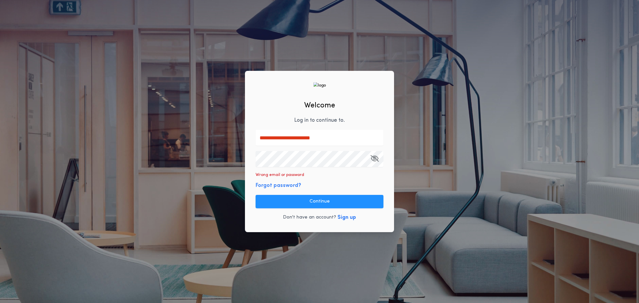
click at [317, 137] on input "**********" at bounding box center [320, 138] width 128 height 16
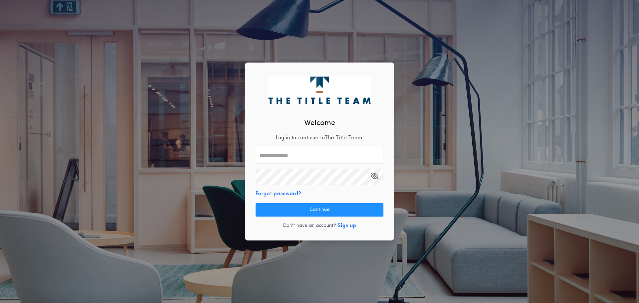
click at [330, 158] on input "text" at bounding box center [320, 156] width 128 height 16
click at [545, 163] on div "Welcome Log in to continue to The Title Team . Forgot password? Continue Don't …" at bounding box center [319, 151] width 639 height 303
click at [320, 159] on input "text" at bounding box center [320, 156] width 128 height 16
type input "**********"
click at [471, 233] on div "**********" at bounding box center [319, 151] width 639 height 303
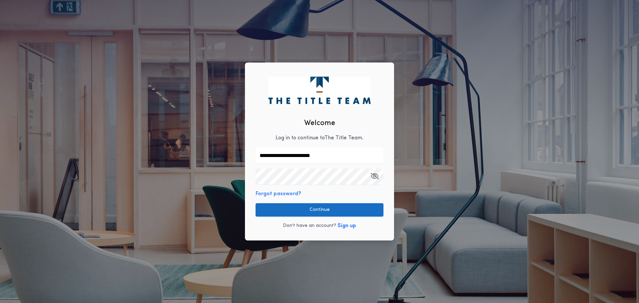
click at [311, 210] on button "Continue" at bounding box center [320, 209] width 128 height 13
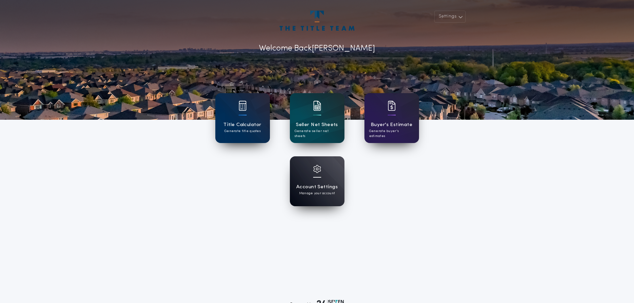
click at [313, 181] on div at bounding box center [317, 173] width 8 height 17
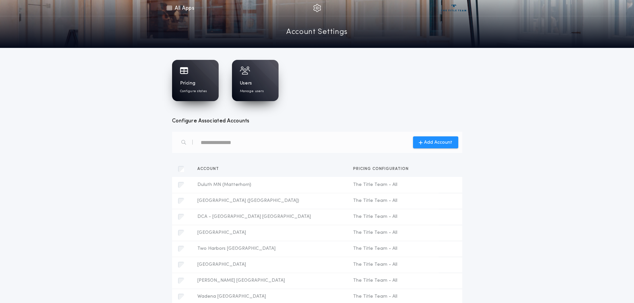
click at [195, 82] on h1 "Pricing" at bounding box center [188, 83] width 16 height 7
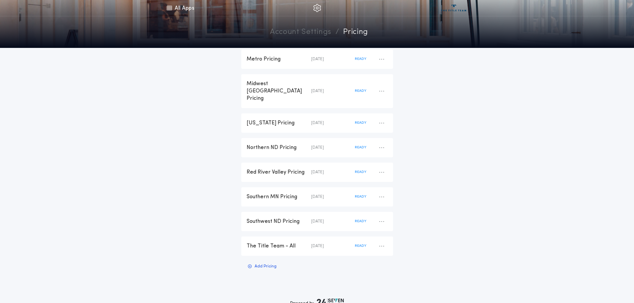
scroll to position [133, 0]
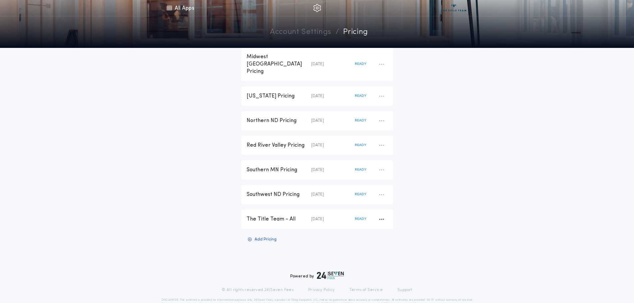
click at [278, 216] on div "The Title Team - All" at bounding box center [279, 219] width 65 height 7
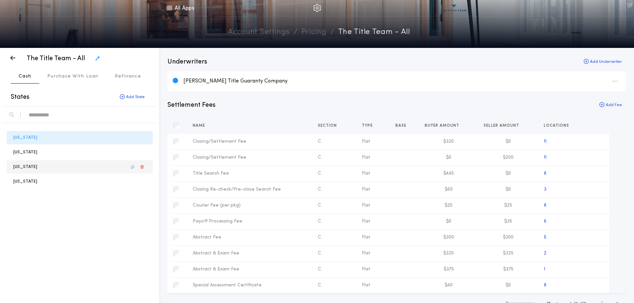
drag, startPoint x: 33, startPoint y: 169, endPoint x: 24, endPoint y: 170, distance: 8.7
click at [33, 169] on p "North Dakota" at bounding box center [25, 167] width 24 height 6
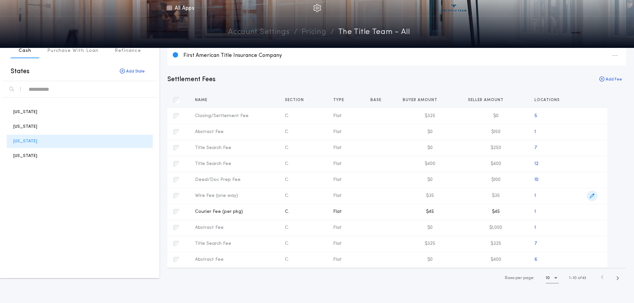
scroll to position [33, 0]
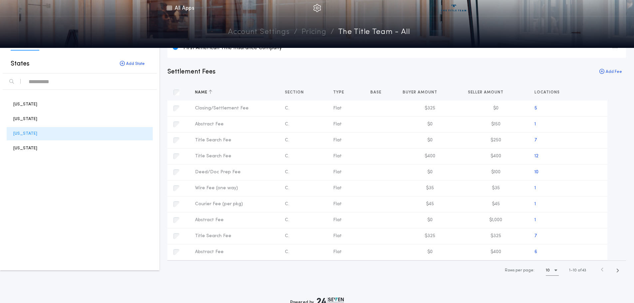
click at [210, 93] on icon "button" at bounding box center [211, 92] width 4 height 5
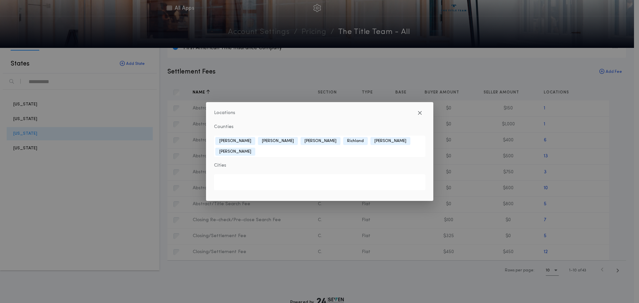
click at [628, 170] on div "Locations Counties Barnes Cass Ransom Richland Stutsman Ward Cities" at bounding box center [319, 151] width 639 height 303
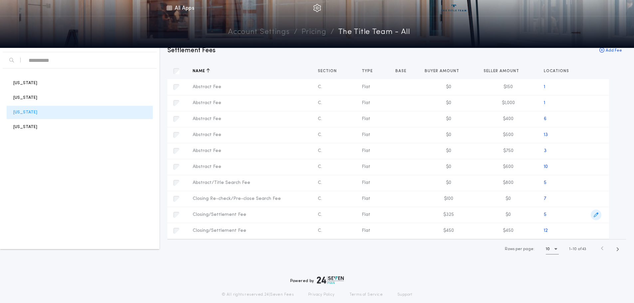
scroll to position [67, 0]
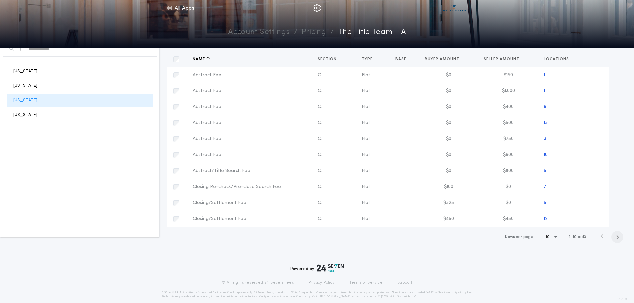
click at [619, 239] on span "button" at bounding box center [618, 237] width 12 height 12
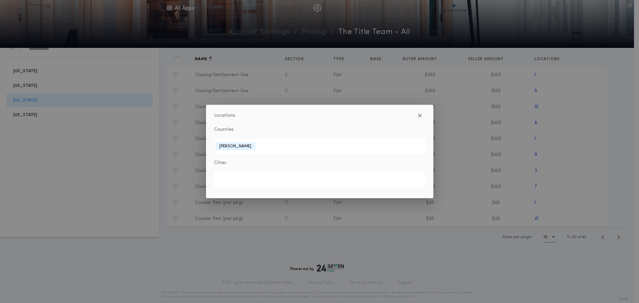
drag, startPoint x: 627, startPoint y: 124, endPoint x: 632, endPoint y: 123, distance: 4.8
click at [631, 123] on div "Locations Counties McKenzie Cities" at bounding box center [319, 151] width 639 height 303
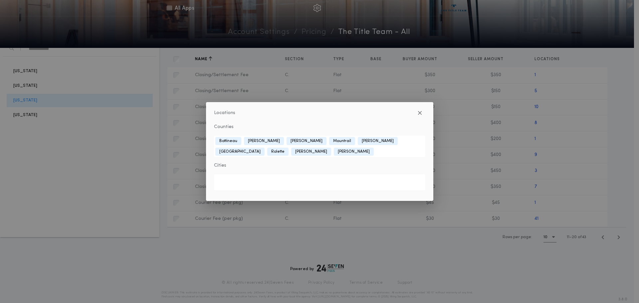
click at [621, 178] on div "Locations Counties Bottineau Burke McHenry Mountrail Pierce Renville Rolette Sh…" at bounding box center [319, 151] width 639 height 303
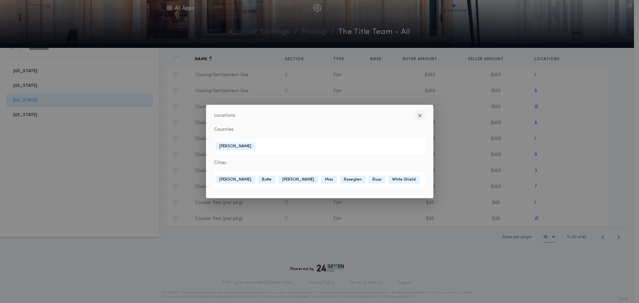
click at [421, 116] on icon "button" at bounding box center [420, 116] width 4 height 0
